Goal: Task Accomplishment & Management: Use online tool/utility

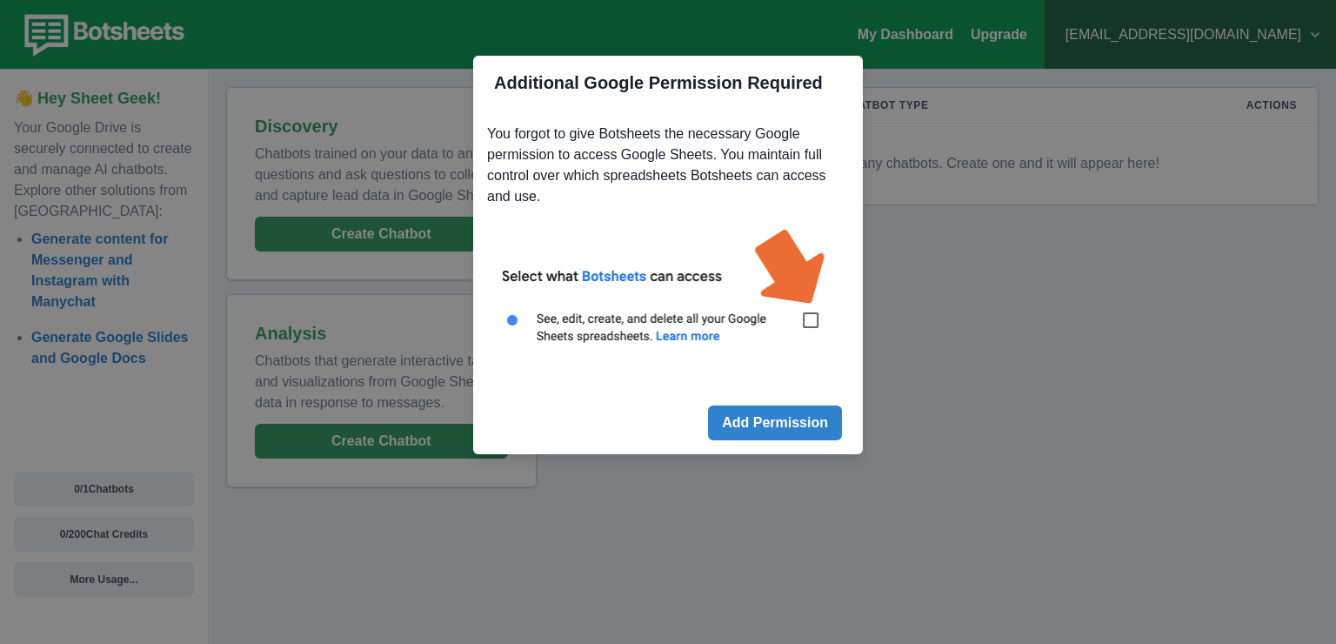
drag, startPoint x: 804, startPoint y: 311, endPoint x: 810, endPoint y: 324, distance: 14.4
click at [805, 312] on img at bounding box center [668, 296] width 362 height 164
click at [813, 316] on img at bounding box center [668, 296] width 362 height 164
click at [773, 421] on button "Add Permission" at bounding box center [775, 422] width 134 height 35
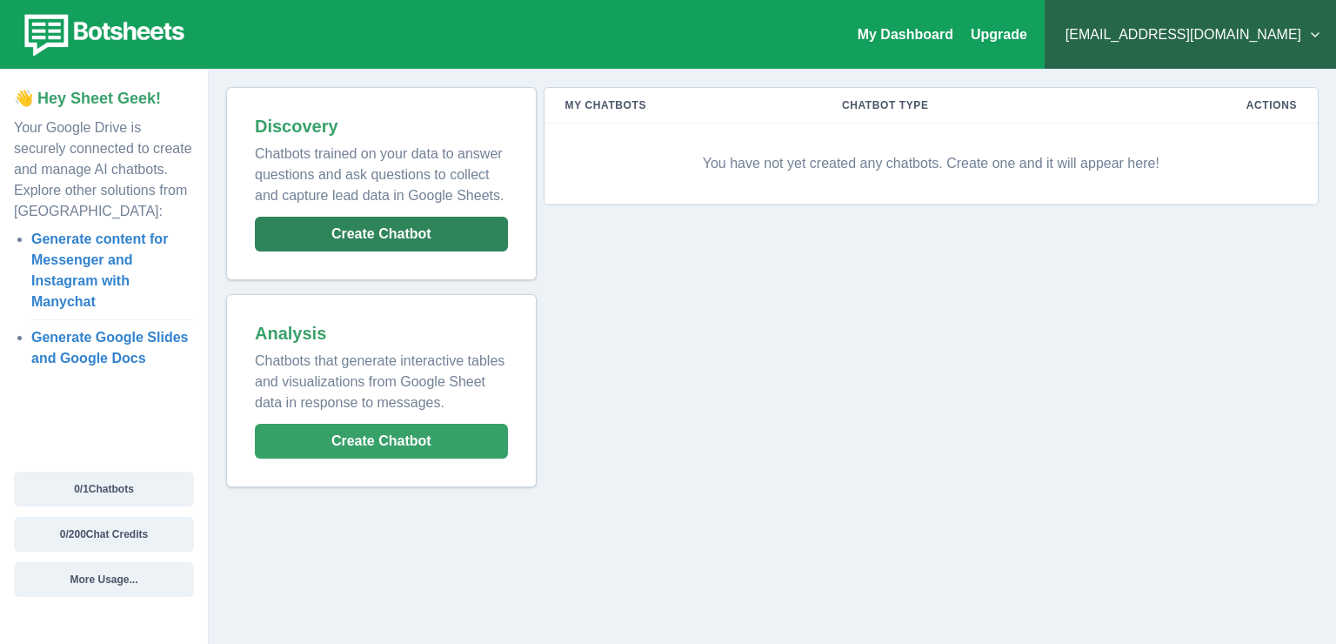
click at [402, 250] on button "Create Chatbot" at bounding box center [381, 234] width 253 height 35
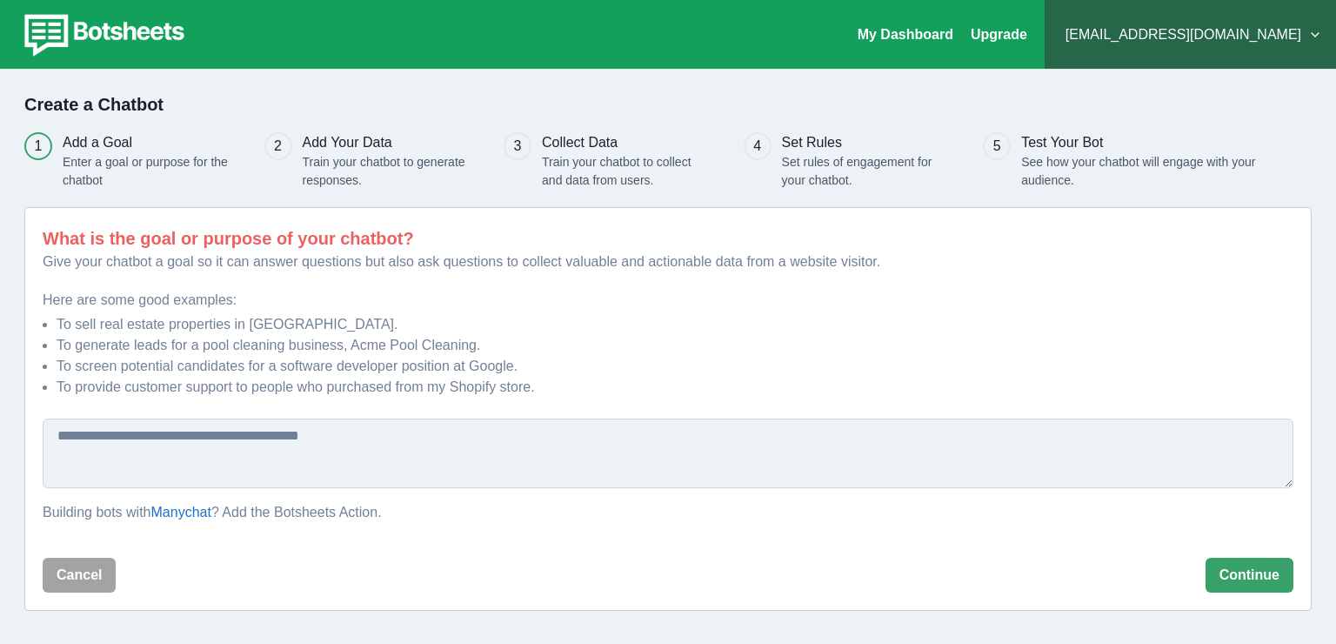
click at [159, 414] on div "What is the goal or purpose of your chatbot? Give your chatbot a goal so it can…" at bounding box center [668, 382] width 1251 height 315
click at [170, 424] on textarea at bounding box center [668, 453] width 1251 height 70
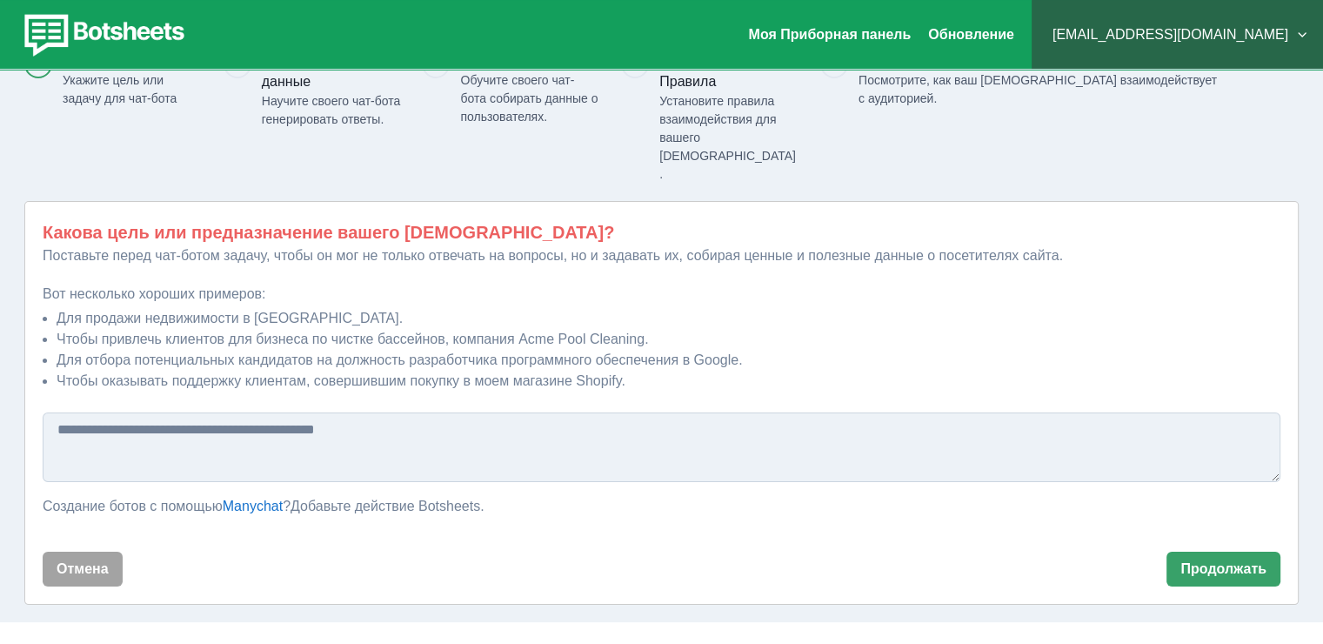
scroll to position [130, 0]
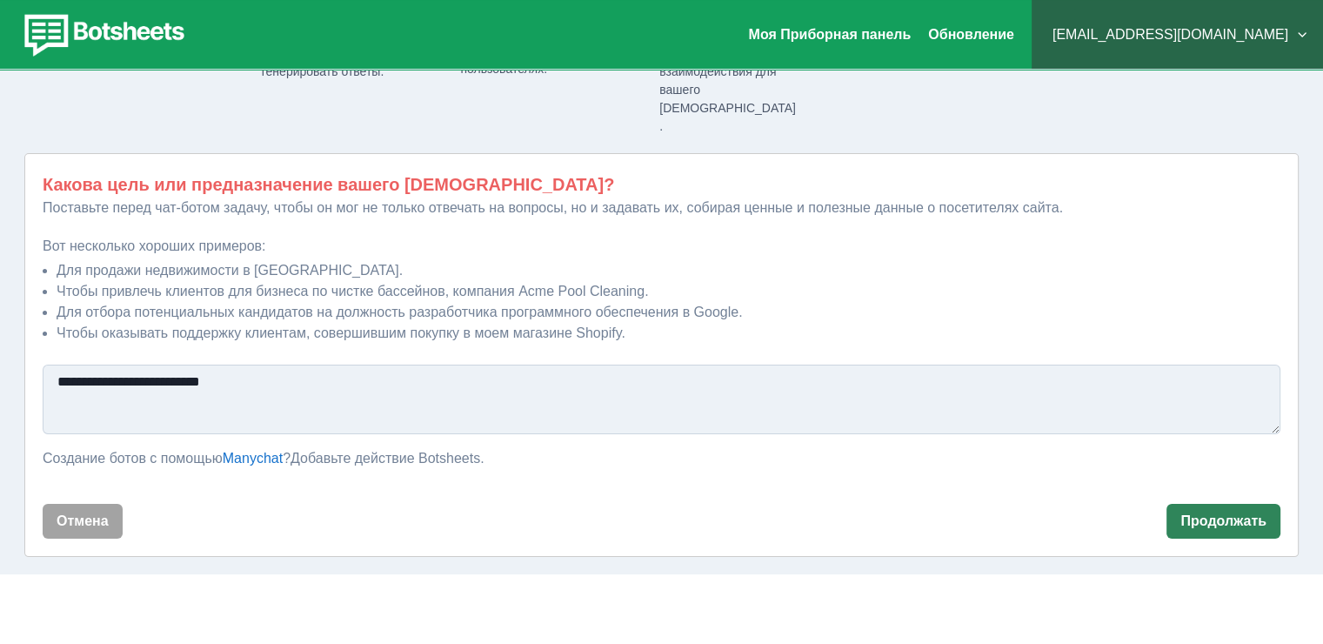
type textarea "**********"
click at [1217, 512] on ya-tr-span "Продолжать" at bounding box center [1223, 520] width 86 height 17
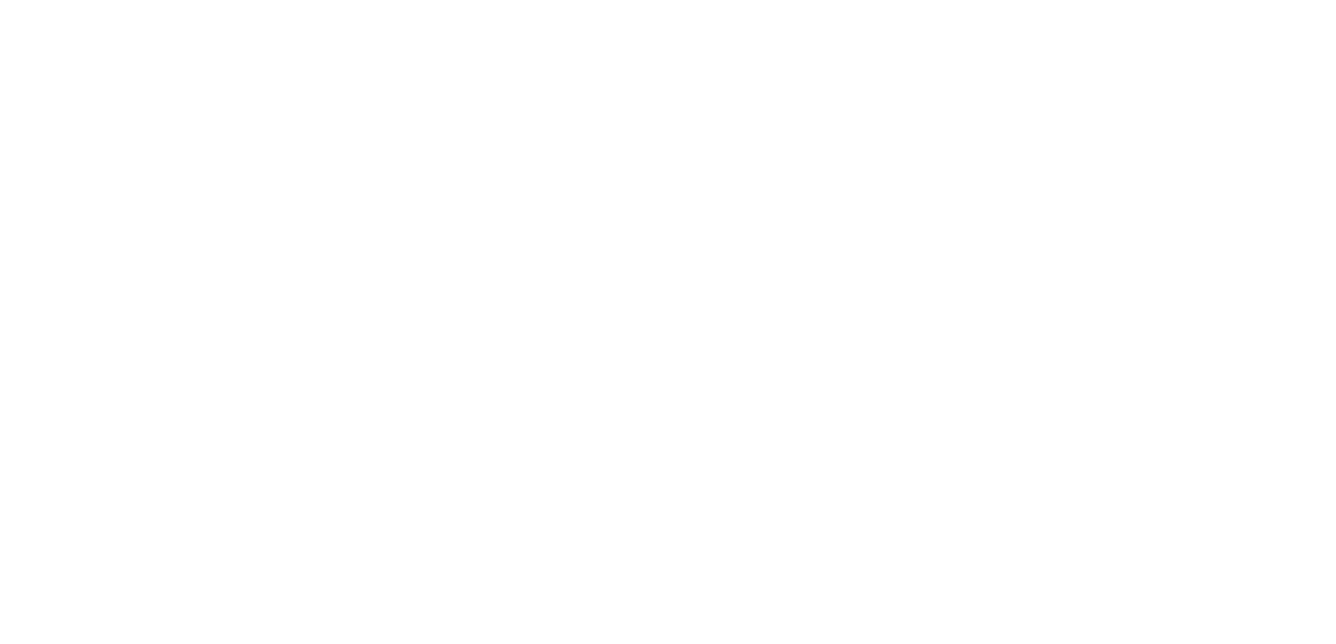
scroll to position [0, 0]
